Goal: Information Seeking & Learning: Learn about a topic

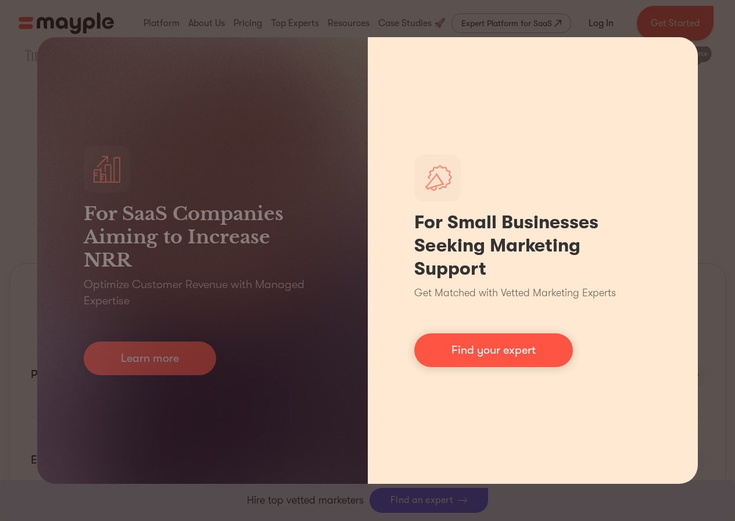
scroll to position [465, 0]
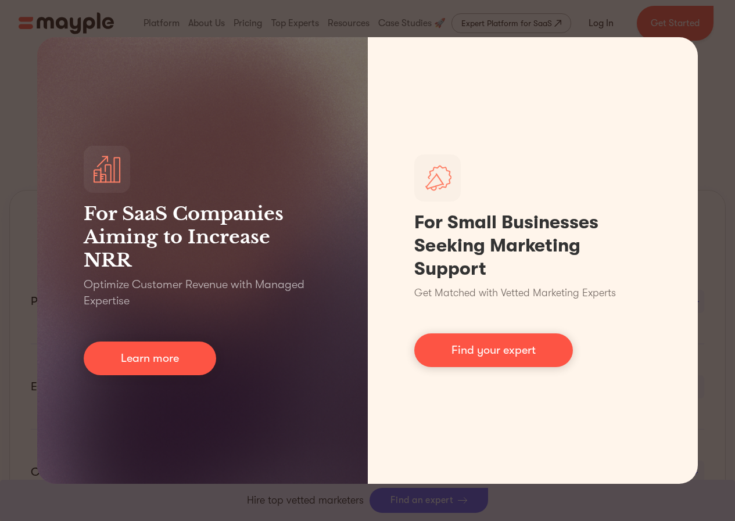
click at [712, 299] on div "For SaaS Companies Aiming to Increase NRR Optimize Customer Revenue with Manage…" at bounding box center [367, 260] width 735 height 521
click at [24, 155] on div "For SaaS Companies Aiming to Increase NRR Optimize Customer Revenue with Manage…" at bounding box center [367, 260] width 735 height 521
click at [490, 22] on div "For SaaS Companies Aiming to Increase NRR Optimize Customer Revenue with Manage…" at bounding box center [367, 260] width 735 height 521
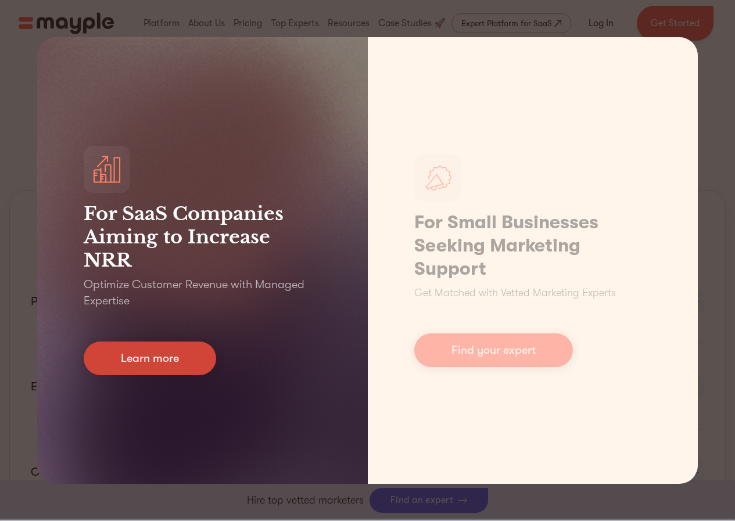
click at [184, 353] on link "Learn more" at bounding box center [150, 359] width 132 height 34
